Goal: Task Accomplishment & Management: Complete application form

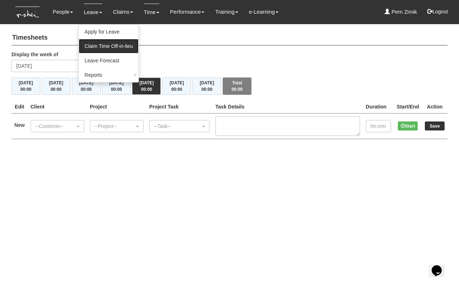
click at [92, 45] on link "Claim Time Off-in-lieu" at bounding box center [109, 46] width 60 height 14
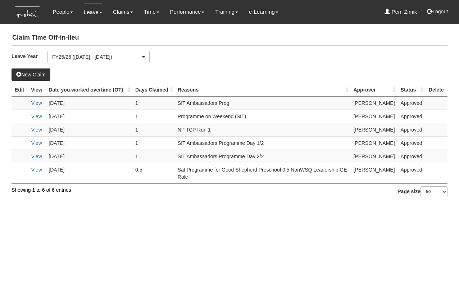
select select "50"
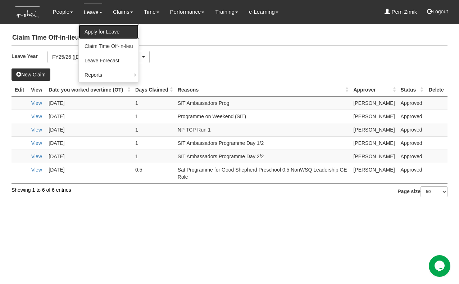
click at [94, 31] on link "Apply for Leave" at bounding box center [109, 31] width 60 height 14
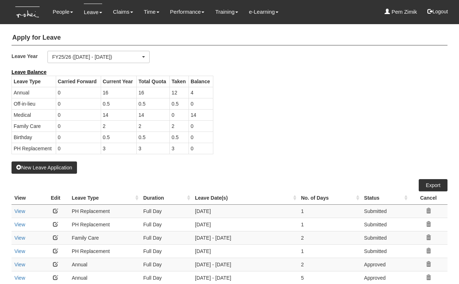
select select "50"
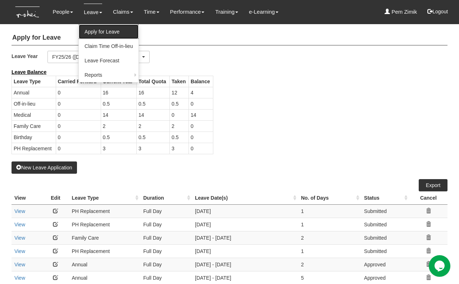
click at [95, 36] on link "Apply for Leave" at bounding box center [109, 31] width 60 height 14
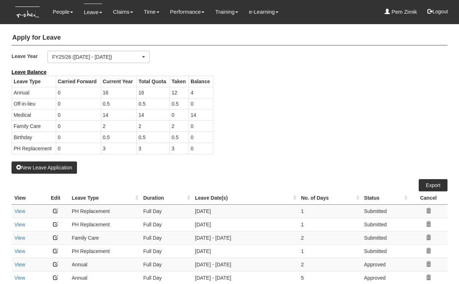
select select "50"
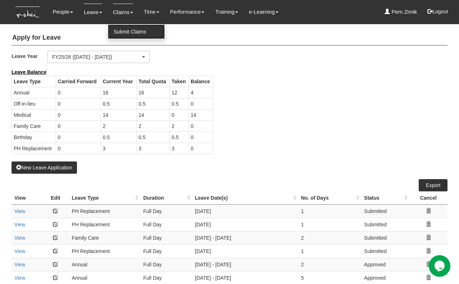
click at [122, 28] on link "Submit Claims" at bounding box center [136, 31] width 57 height 14
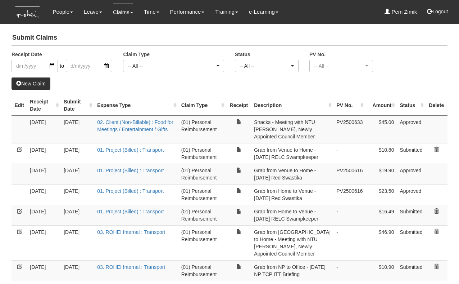
select select "50"
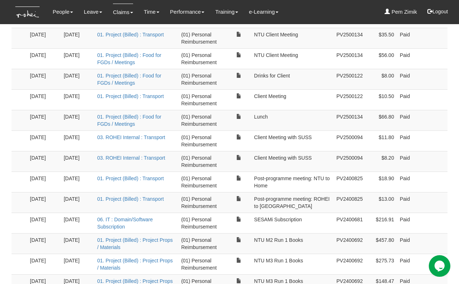
scroll to position [605, 0]
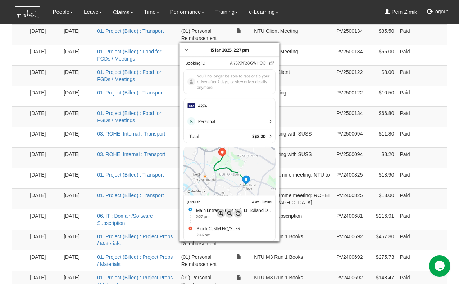
click at [8, 239] on div at bounding box center [229, 142] width 459 height 284
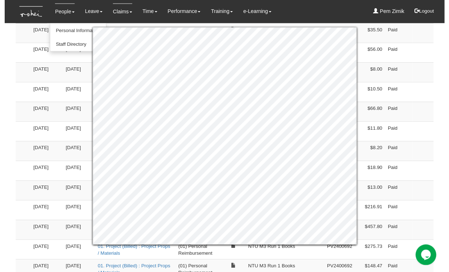
scroll to position [634, 0]
